Goal: Task Accomplishment & Management: Manage account settings

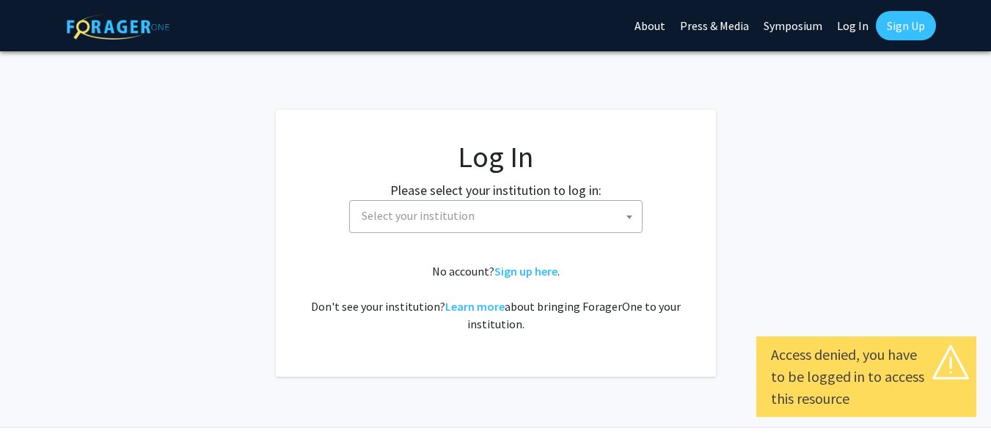
select select
click at [617, 210] on span "Select your institution" at bounding box center [499, 216] width 286 height 30
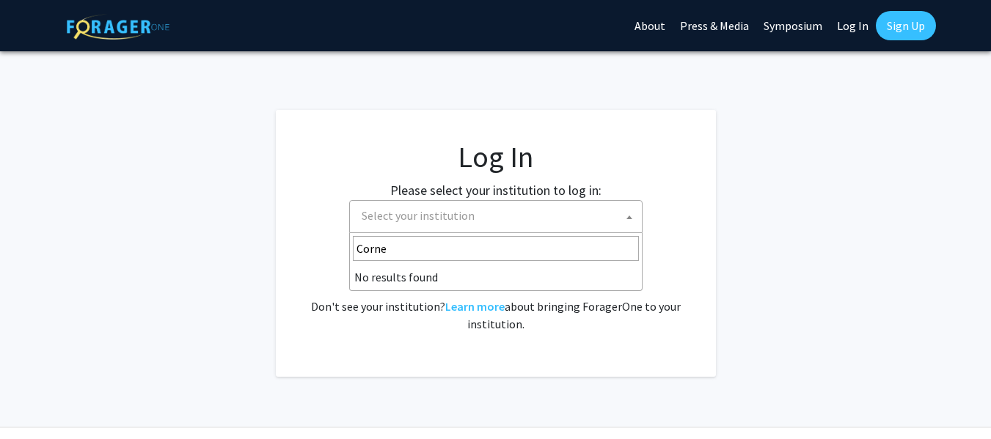
type input "[PERSON_NAME]"
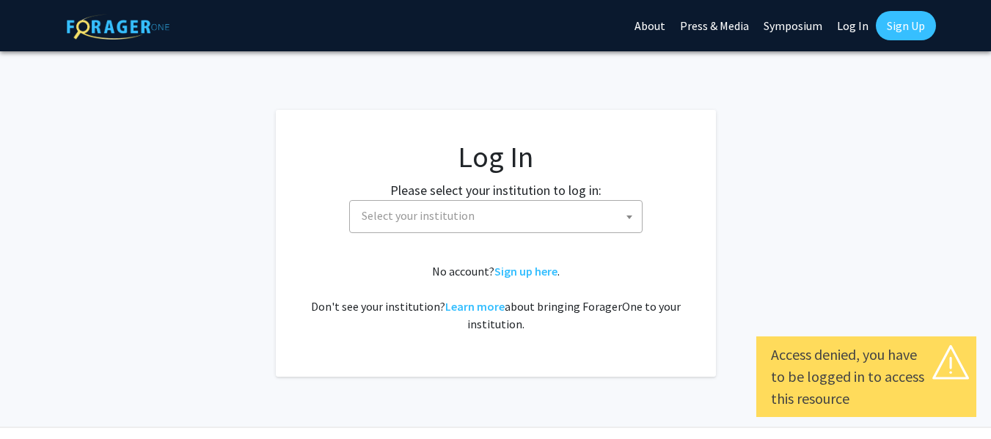
select select
click at [562, 214] on span "Select your institution" at bounding box center [499, 216] width 286 height 30
